Goal: Task Accomplishment & Management: Use online tool/utility

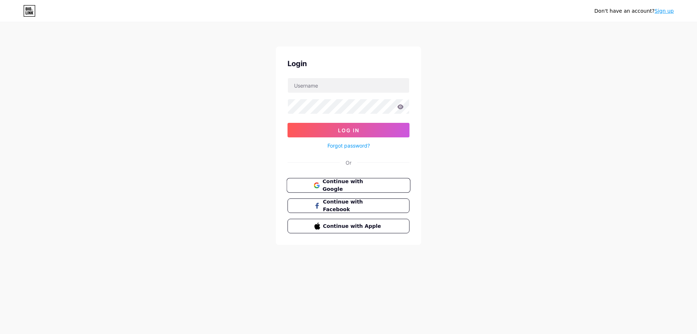
click at [351, 187] on span "Continue with Google" at bounding box center [353, 186] width 61 height 16
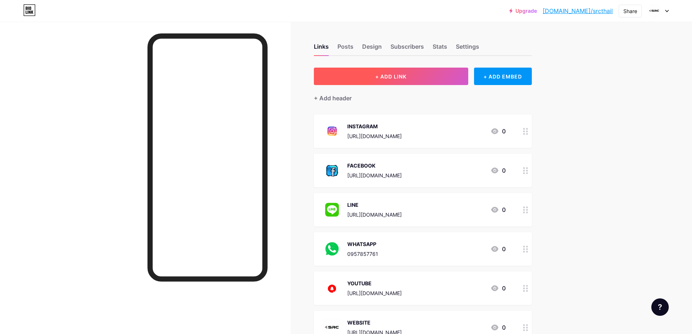
click at [407, 80] on button "+ ADD LINK" at bounding box center [391, 76] width 154 height 17
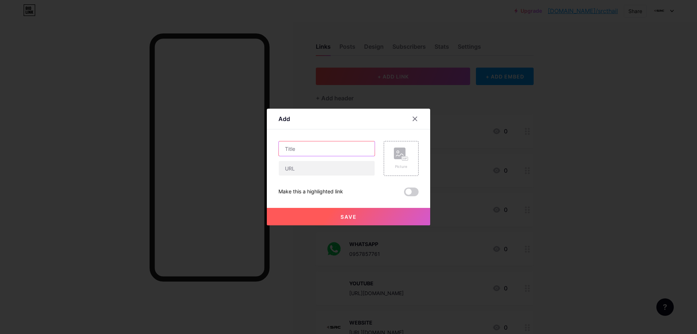
click at [330, 144] on input "text" at bounding box center [327, 148] width 96 height 15
type input "ฎ"
type input "EMAIL"
click at [353, 130] on div "Content YouTube Play YouTube video without leaving your page. ADD Vimeo Play Vi…" at bounding box center [349, 162] width 140 height 67
click at [330, 170] on input "text" at bounding box center [327, 168] width 96 height 15
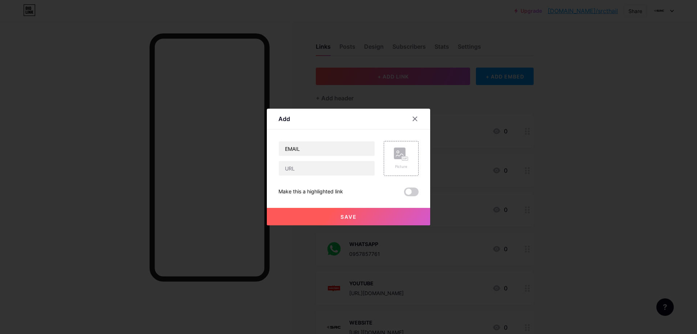
click at [357, 126] on div "Add" at bounding box center [348, 120] width 163 height 17
click at [416, 119] on icon at bounding box center [415, 119] width 6 height 6
